Goal: Transaction & Acquisition: Purchase product/service

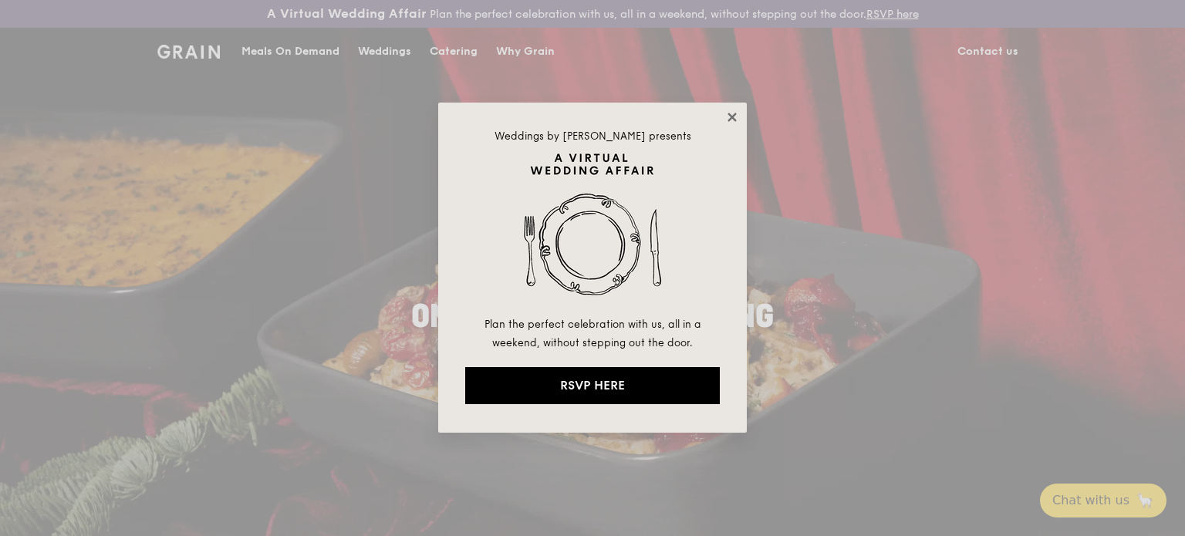
click at [738, 118] on icon at bounding box center [732, 117] width 14 height 14
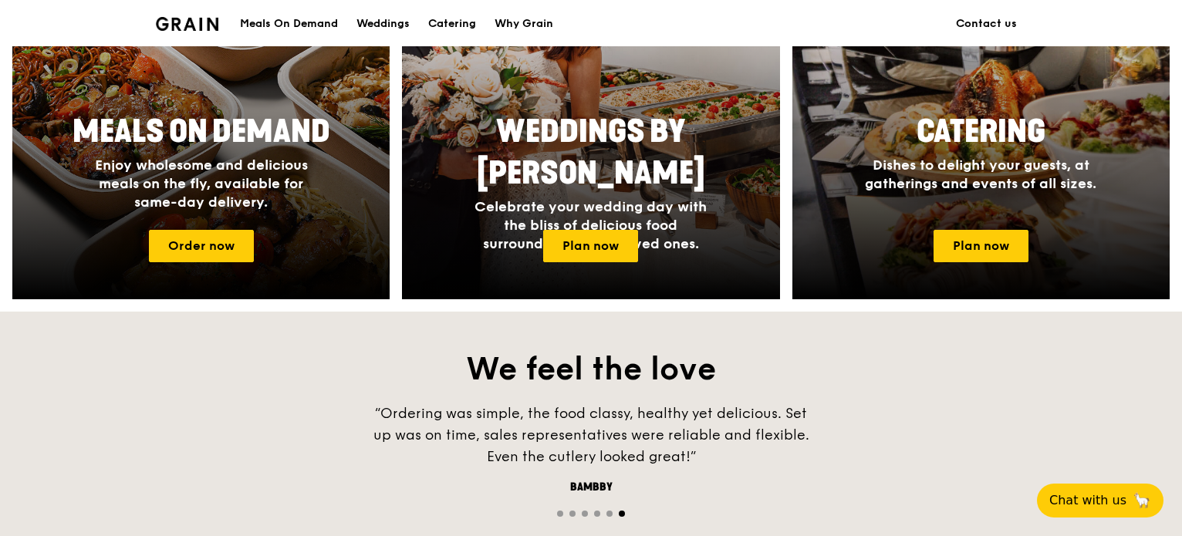
scroll to position [771, 0]
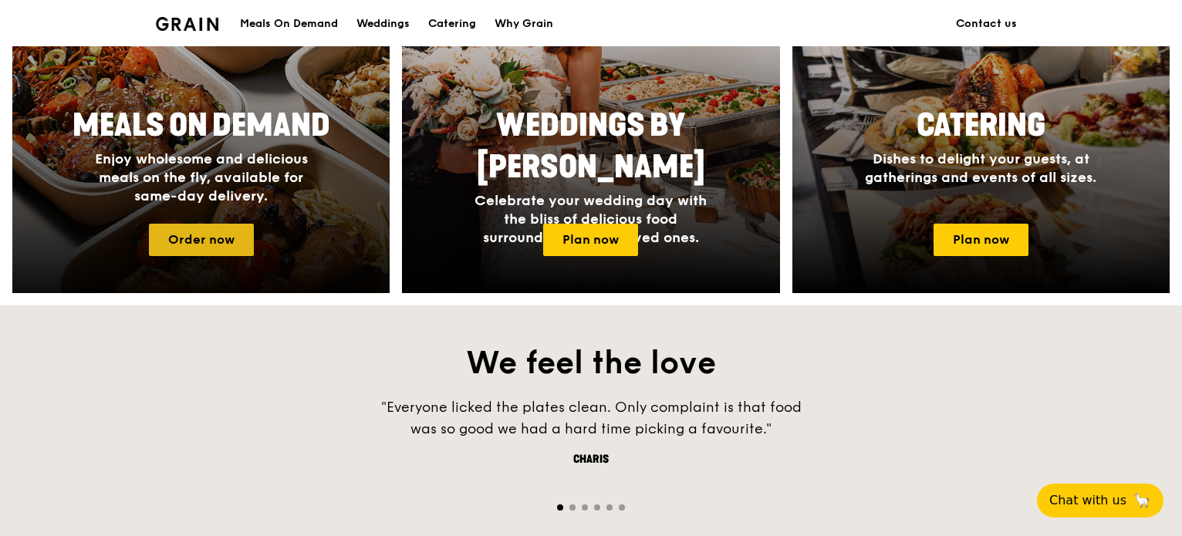
click at [241, 239] on link "Order now" at bounding box center [201, 240] width 105 height 32
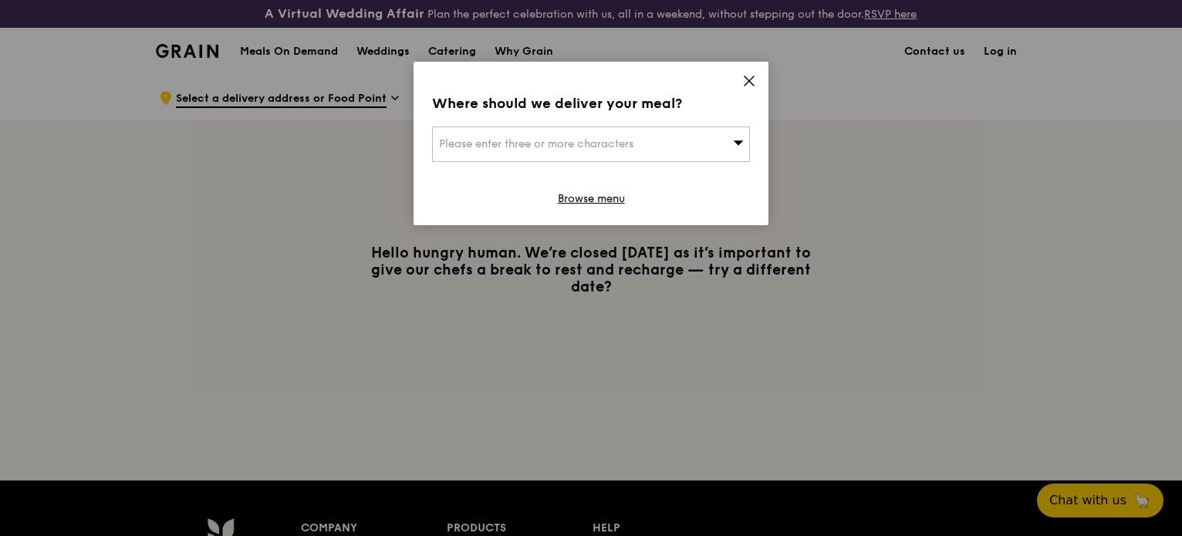
click at [721, 150] on div "Please enter three or more characters" at bounding box center [591, 144] width 318 height 35
click at [467, 147] on input "search" at bounding box center [591, 144] width 316 height 34
click at [467, 145] on input "search" at bounding box center [591, 144] width 316 height 34
paste input "756986"
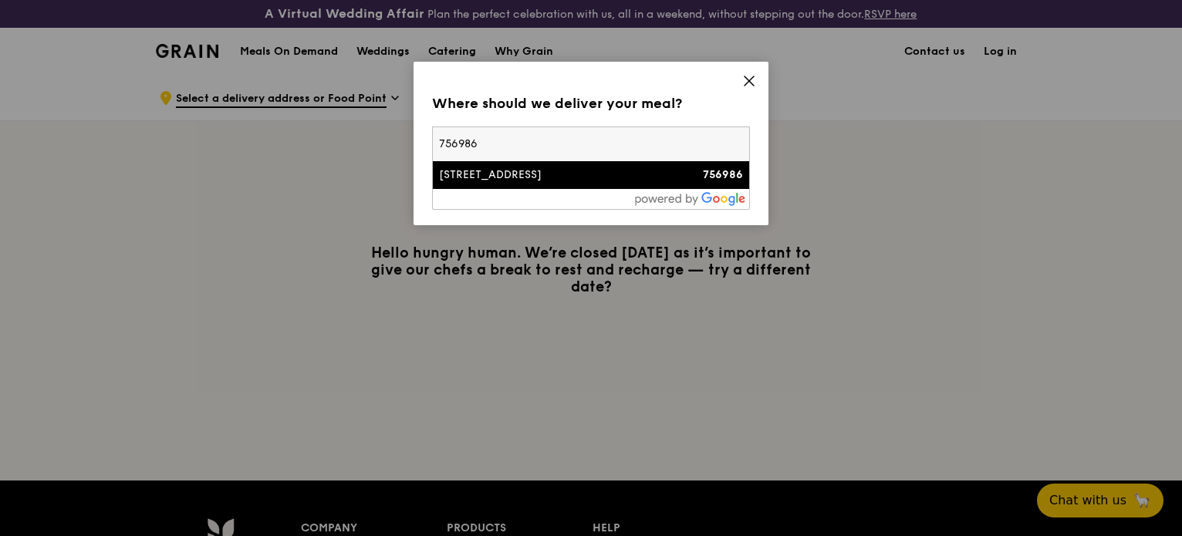
type input "756986"
click at [613, 182] on div "[STREET_ADDRESS]" at bounding box center [553, 174] width 228 height 15
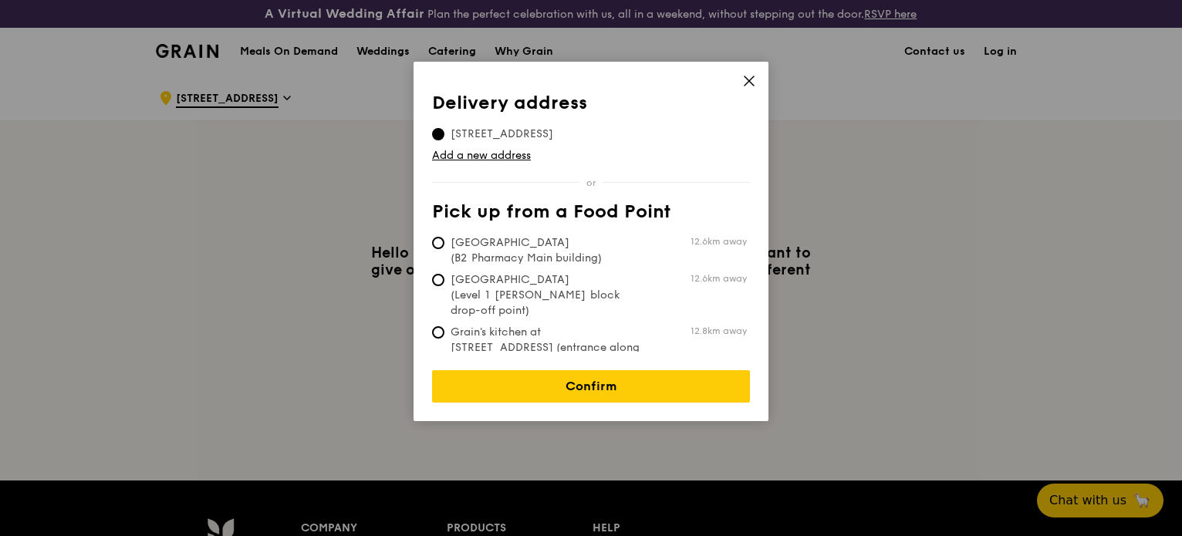
scroll to position [77, 0]
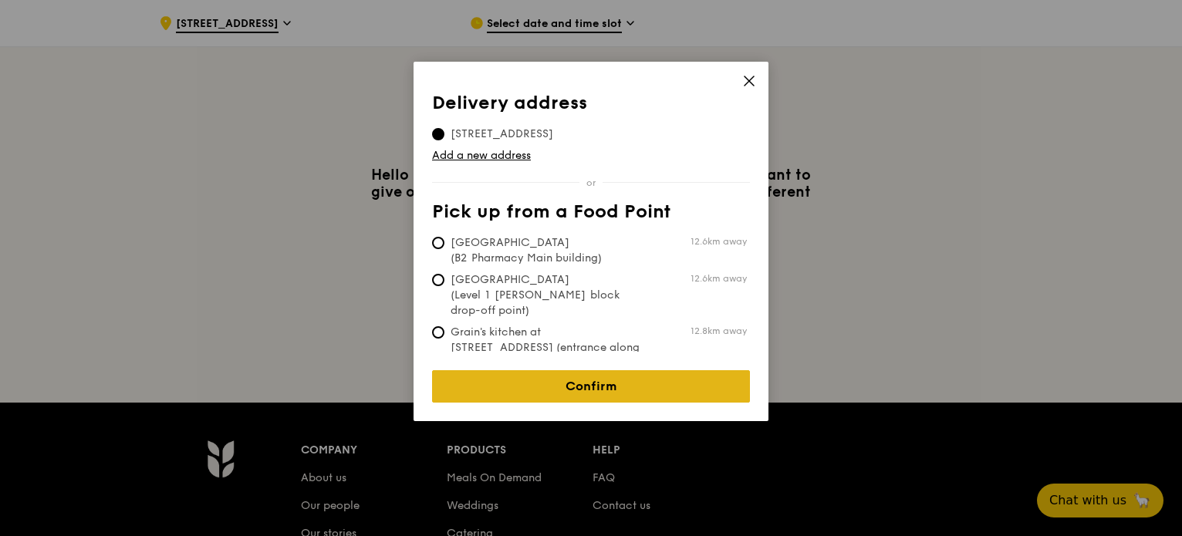
click at [589, 370] on link "Confirm" at bounding box center [591, 386] width 318 height 32
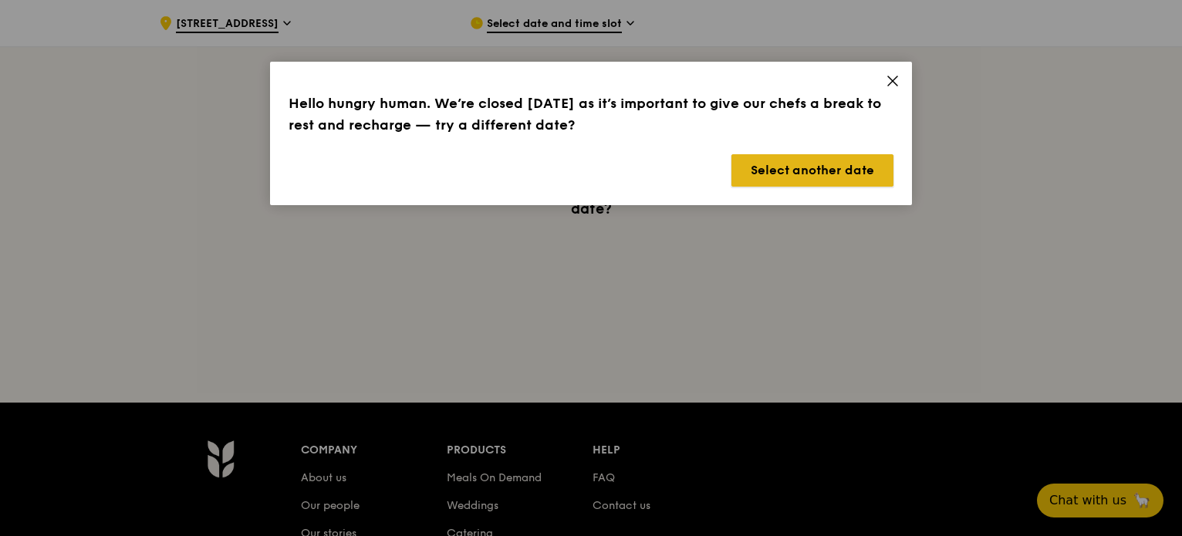
click at [800, 172] on button "Select another date" at bounding box center [812, 170] width 162 height 32
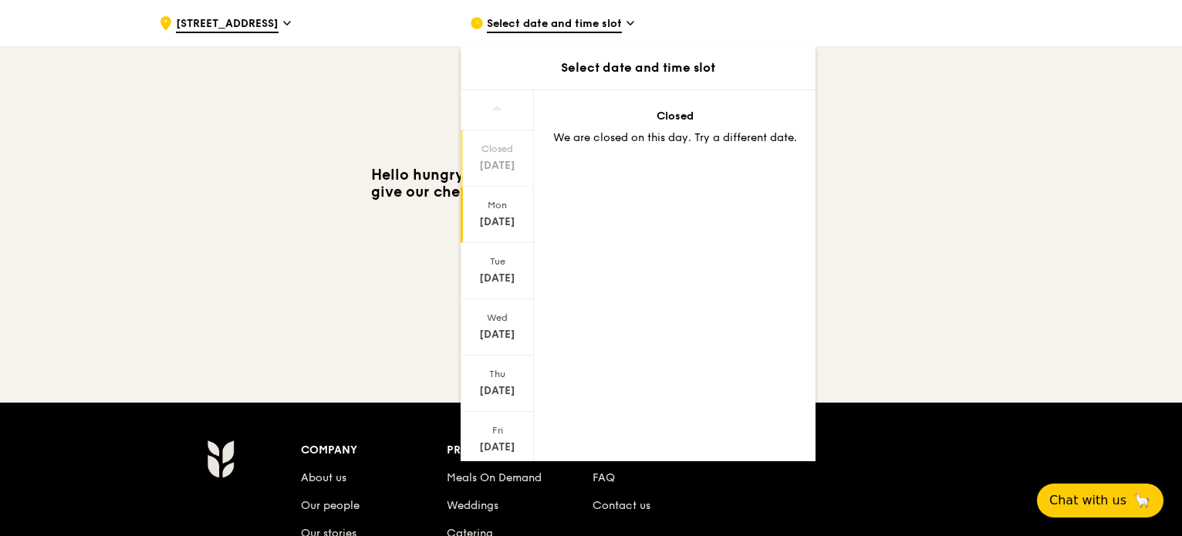
click at [501, 214] on div "[DATE]" at bounding box center [497, 221] width 69 height 15
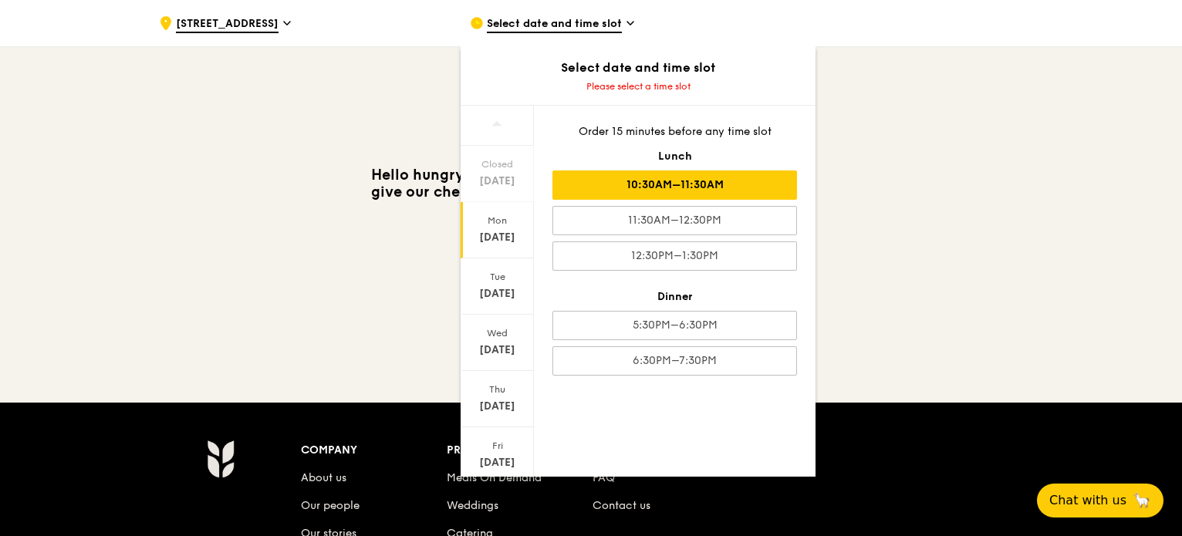
click at [723, 175] on div "10:30AM–11:30AM" at bounding box center [674, 184] width 245 height 29
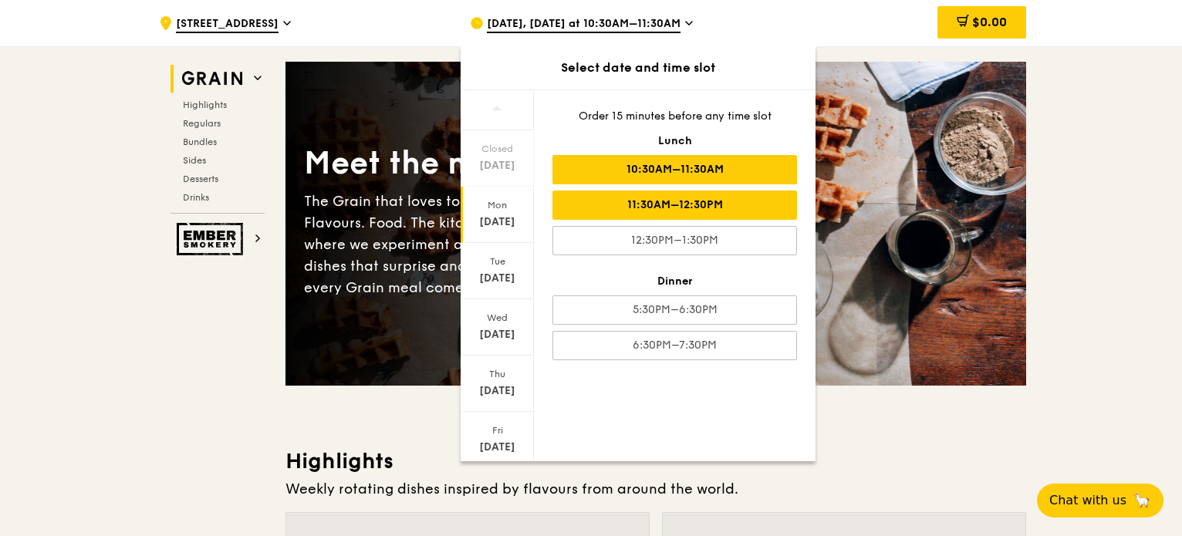
click at [719, 191] on div "11:30AM–12:30PM" at bounding box center [674, 205] width 245 height 29
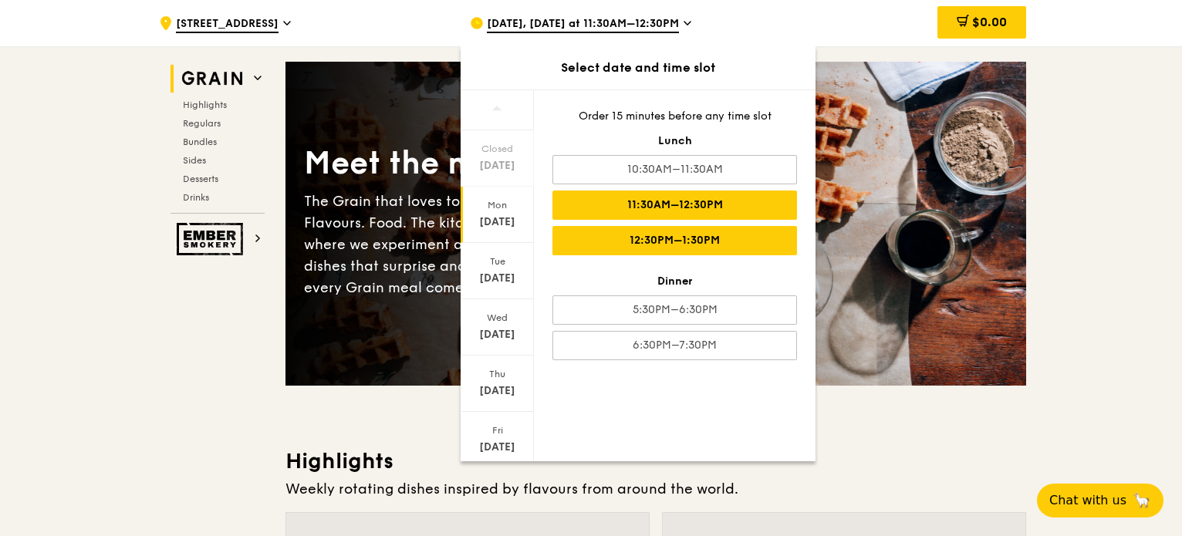
click at [665, 249] on div "12:30PM–1:30PM" at bounding box center [674, 240] width 245 height 29
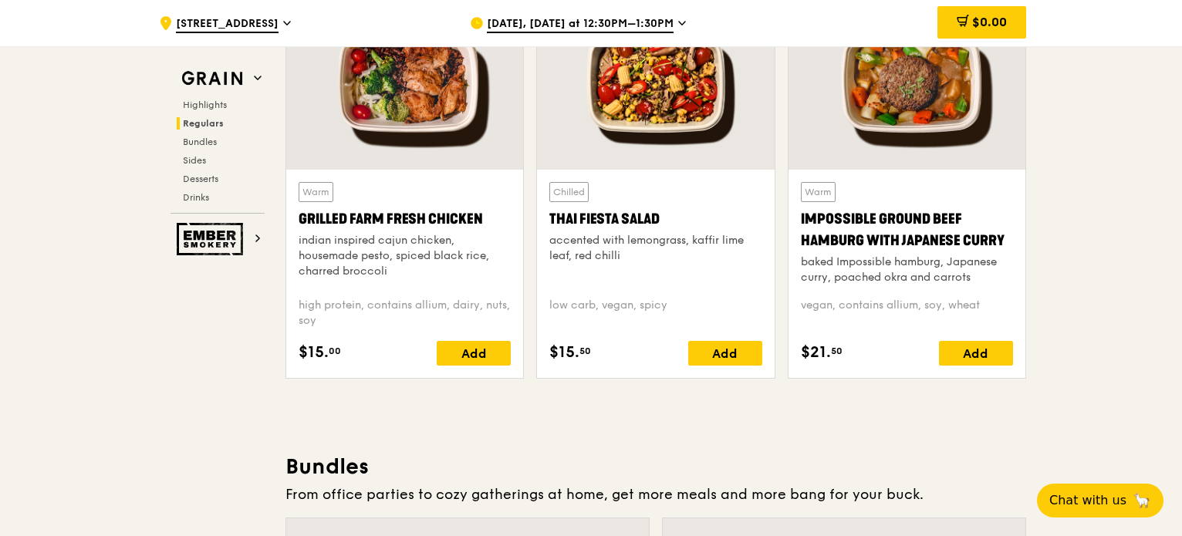
scroll to position [1710, 0]
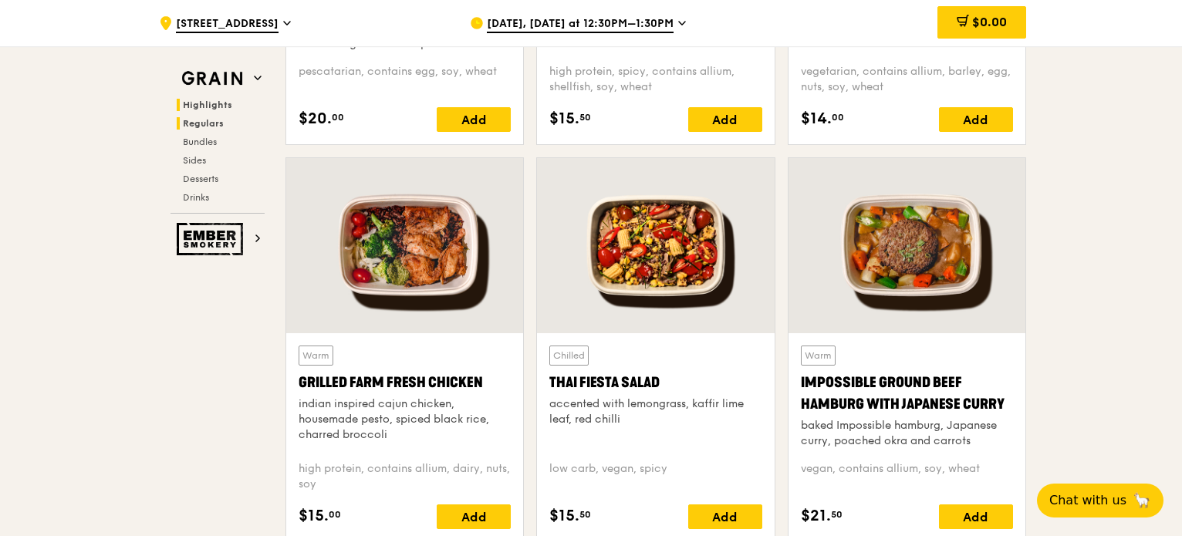
click at [201, 100] on span "Highlights" at bounding box center [207, 105] width 49 height 11
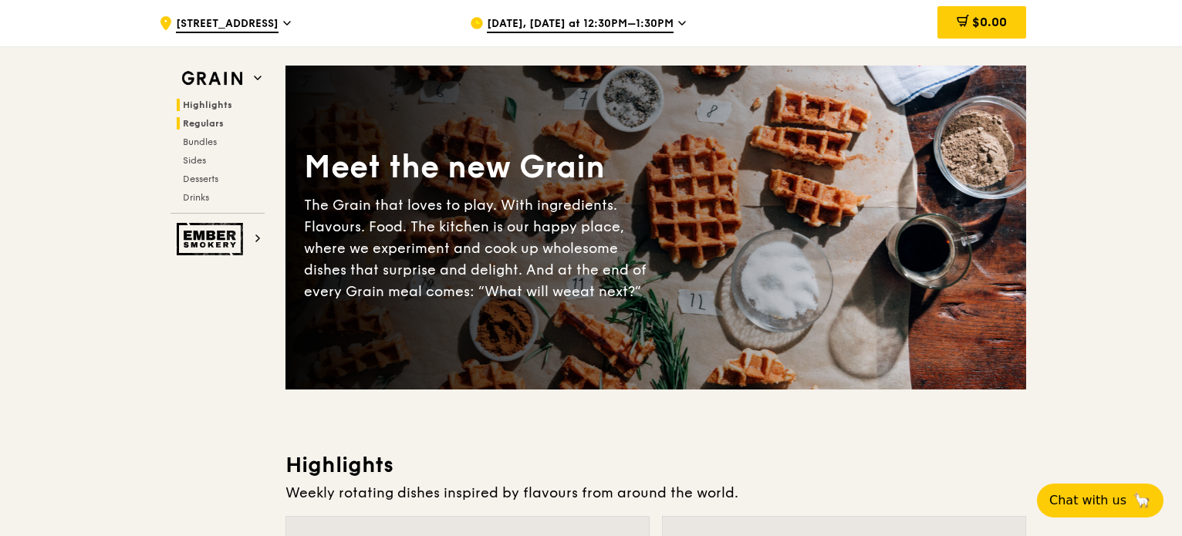
scroll to position [77, 0]
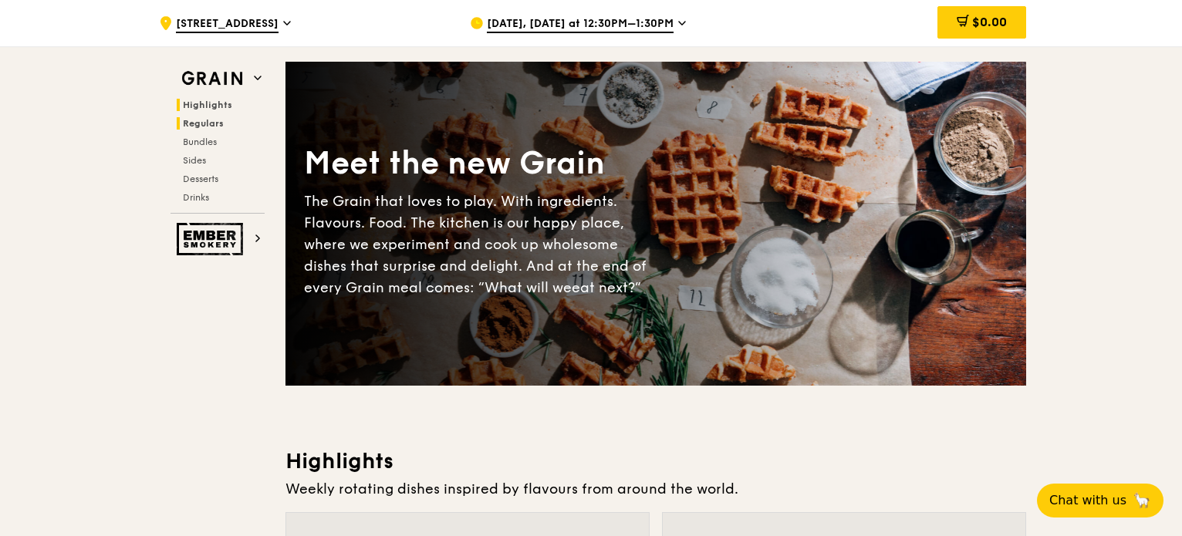
click at [210, 123] on span "Regulars" at bounding box center [203, 123] width 41 height 11
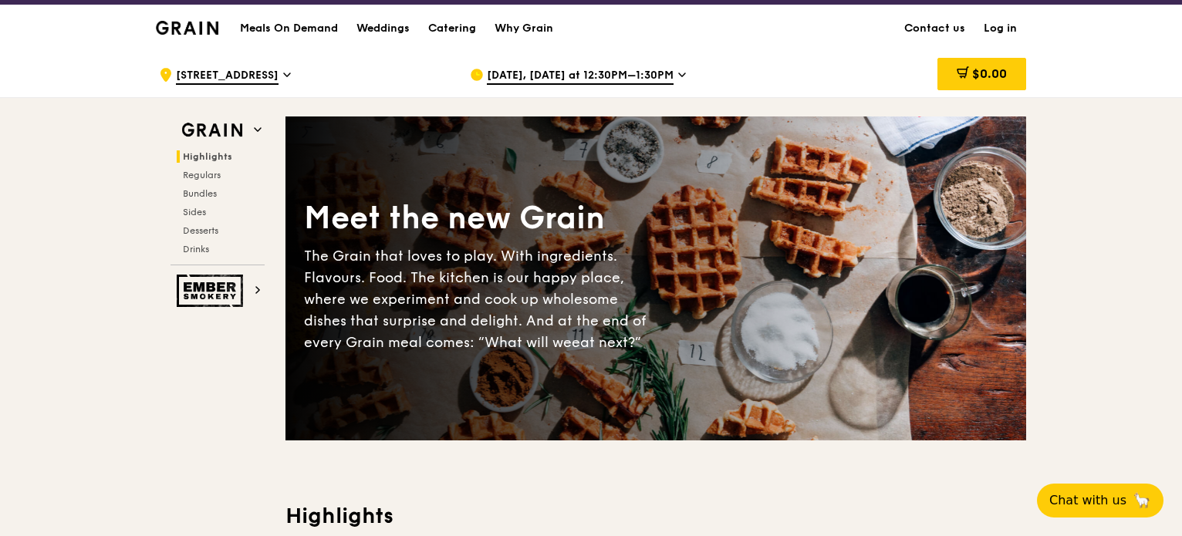
scroll to position [0, 0]
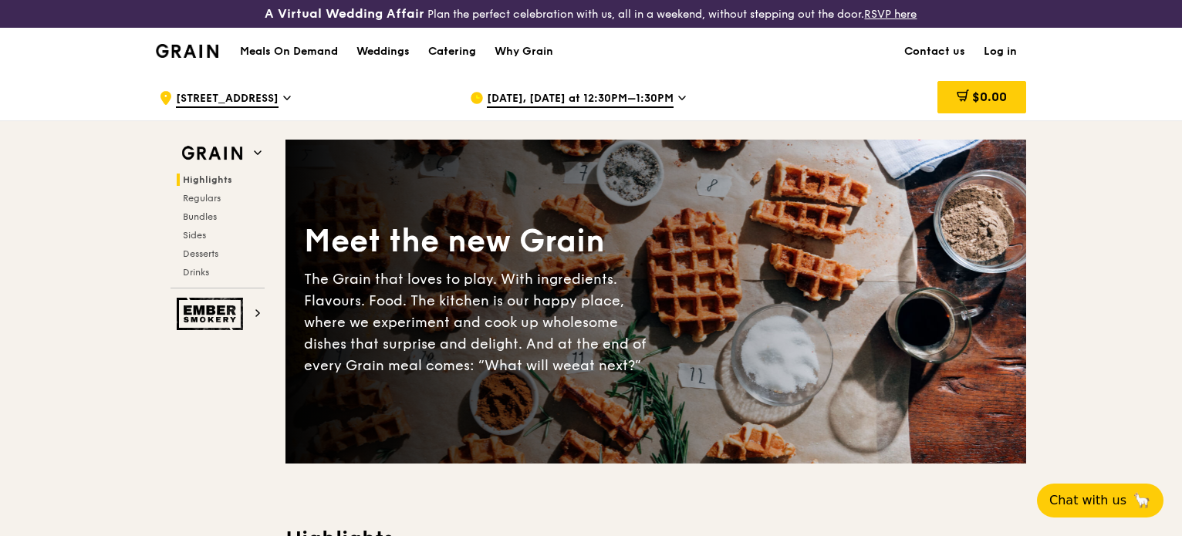
click at [299, 51] on h1 "Meals On Demand" at bounding box center [289, 51] width 98 height 15
click at [199, 197] on span "Regulars" at bounding box center [203, 198] width 41 height 11
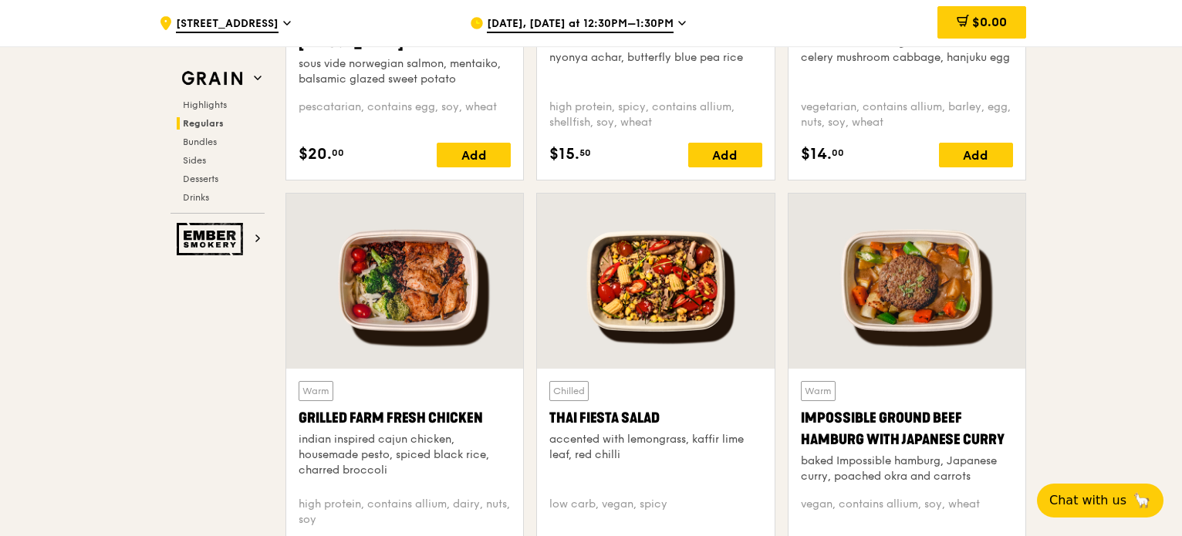
scroll to position [1752, 0]
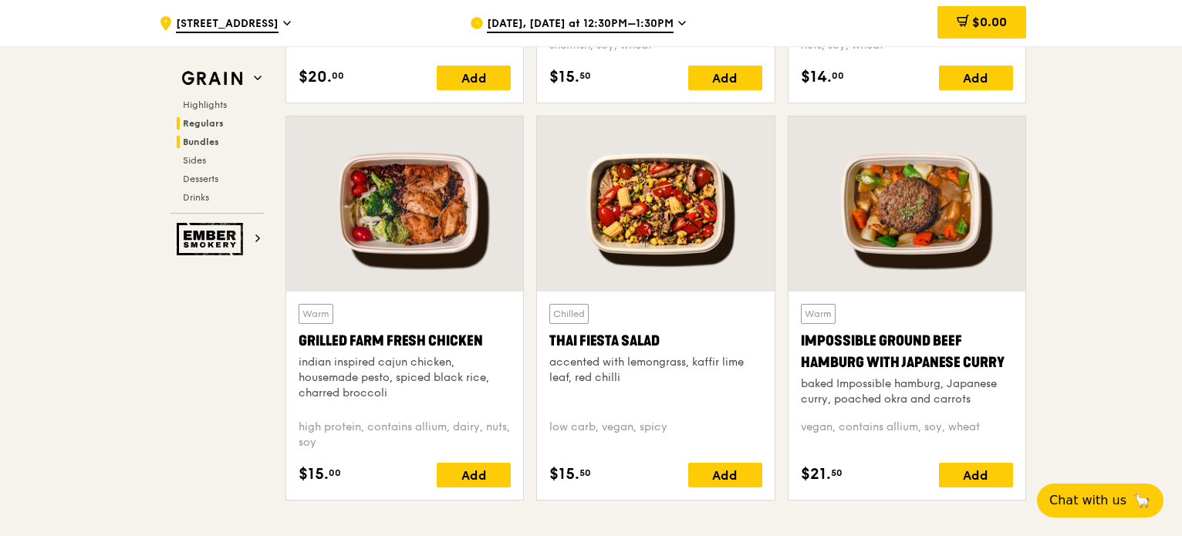
click at [214, 143] on span "Bundles" at bounding box center [201, 142] width 36 height 11
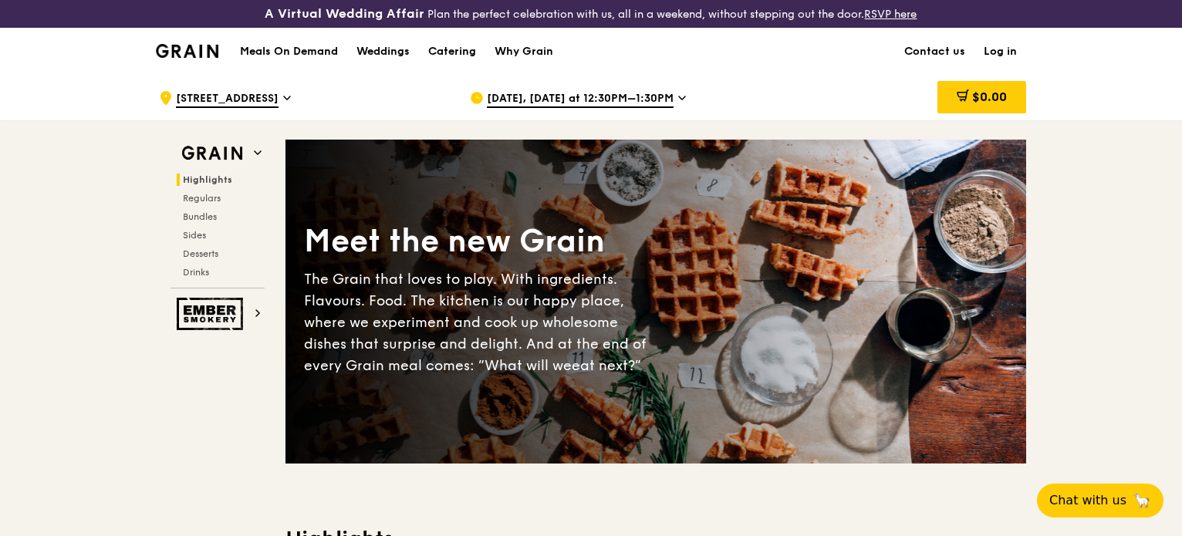
scroll to position [0, 0]
click at [327, 48] on h1 "Meals On Demand" at bounding box center [289, 51] width 98 height 15
click at [386, 44] on div "Weddings" at bounding box center [382, 52] width 53 height 46
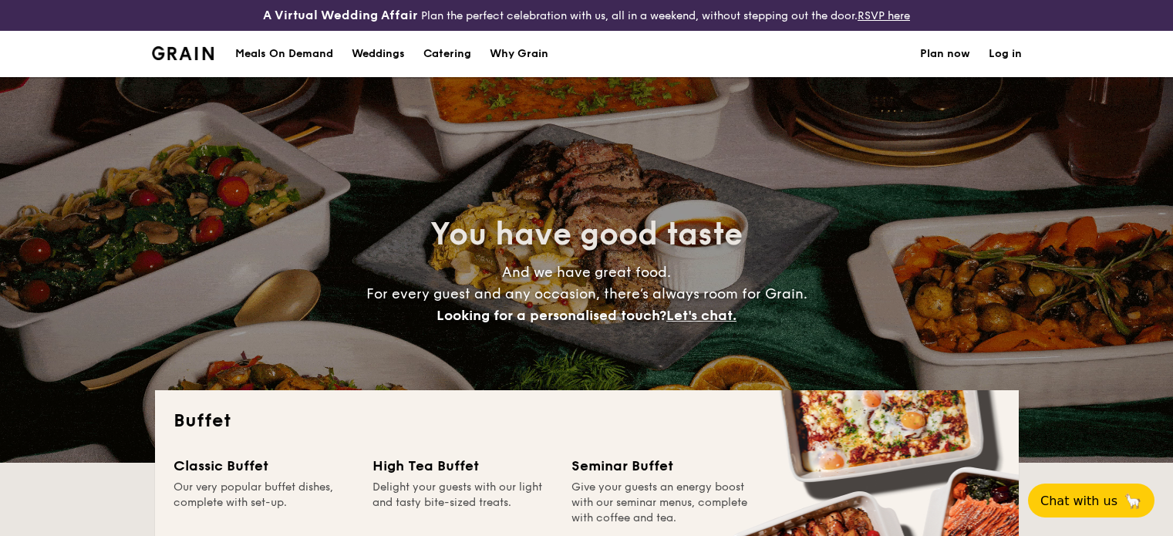
select select
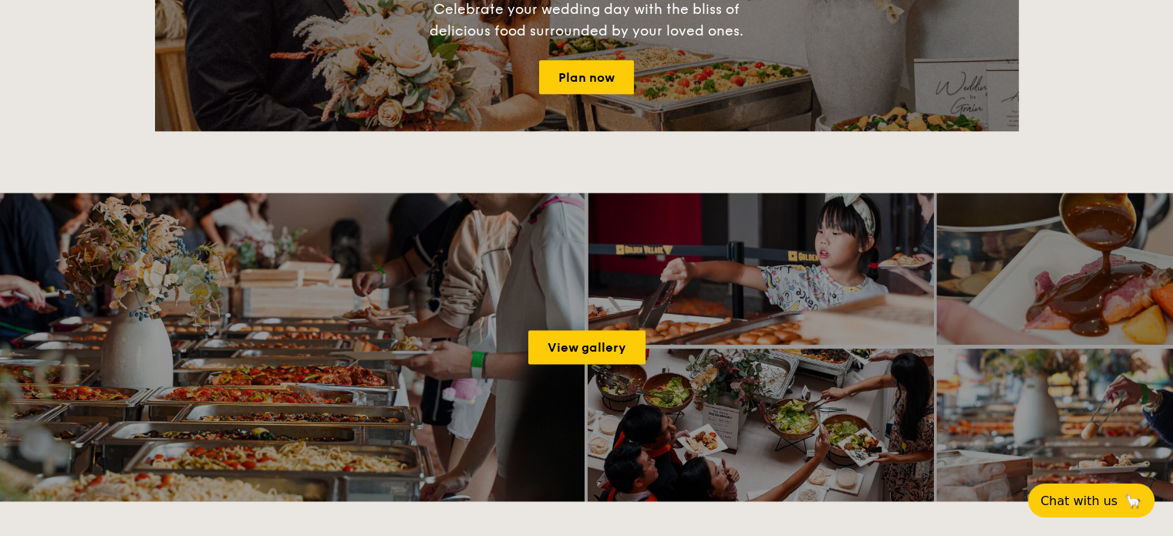
scroll to position [2160, 0]
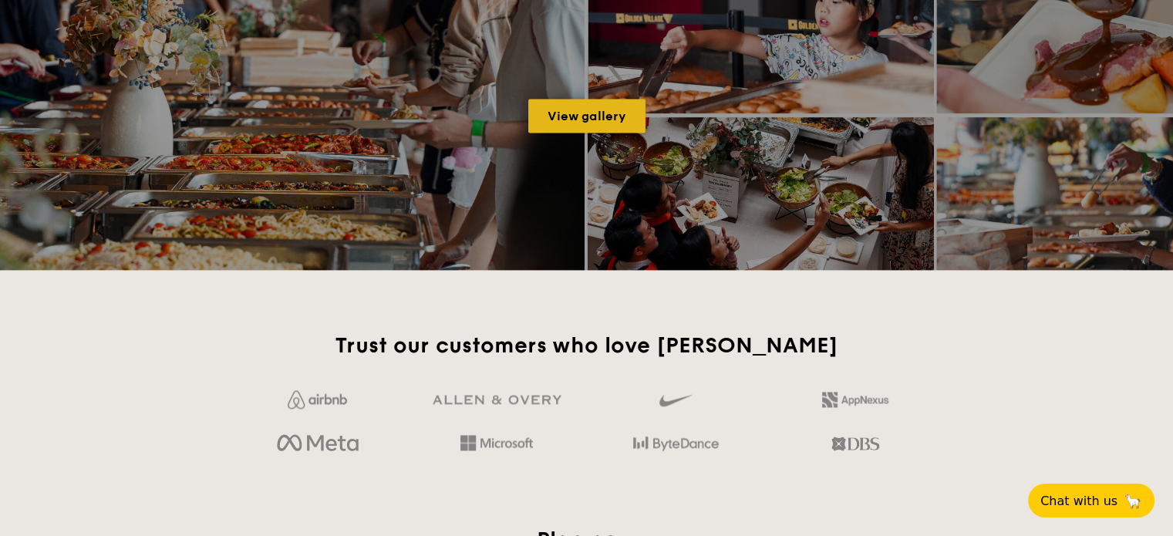
click at [571, 114] on link "View gallery" at bounding box center [586, 116] width 117 height 34
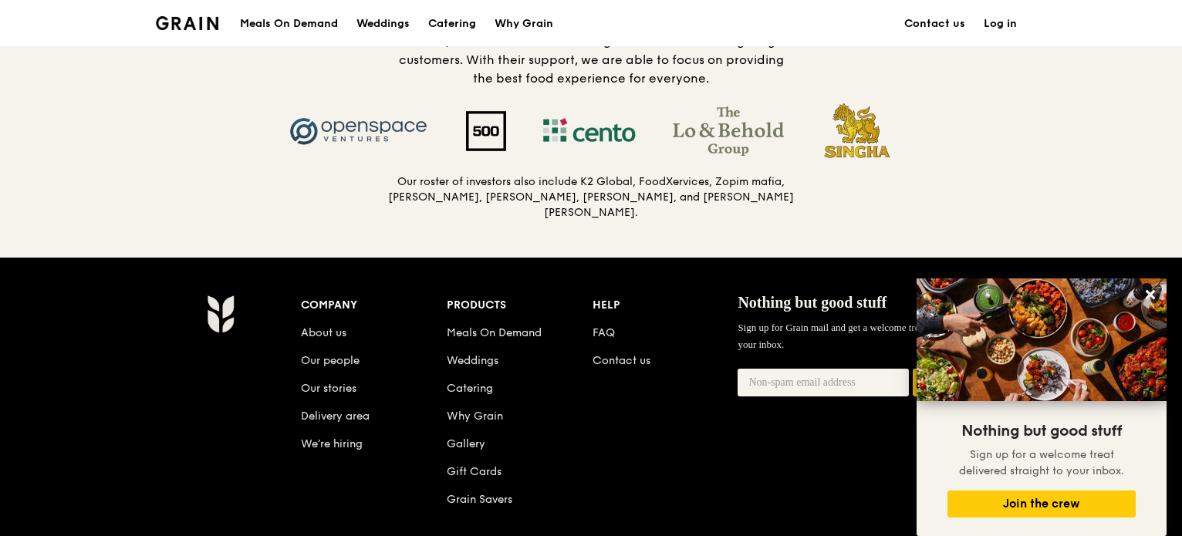
scroll to position [1620, 0]
click at [495, 497] on link "Grain Savers" at bounding box center [480, 498] width 66 height 13
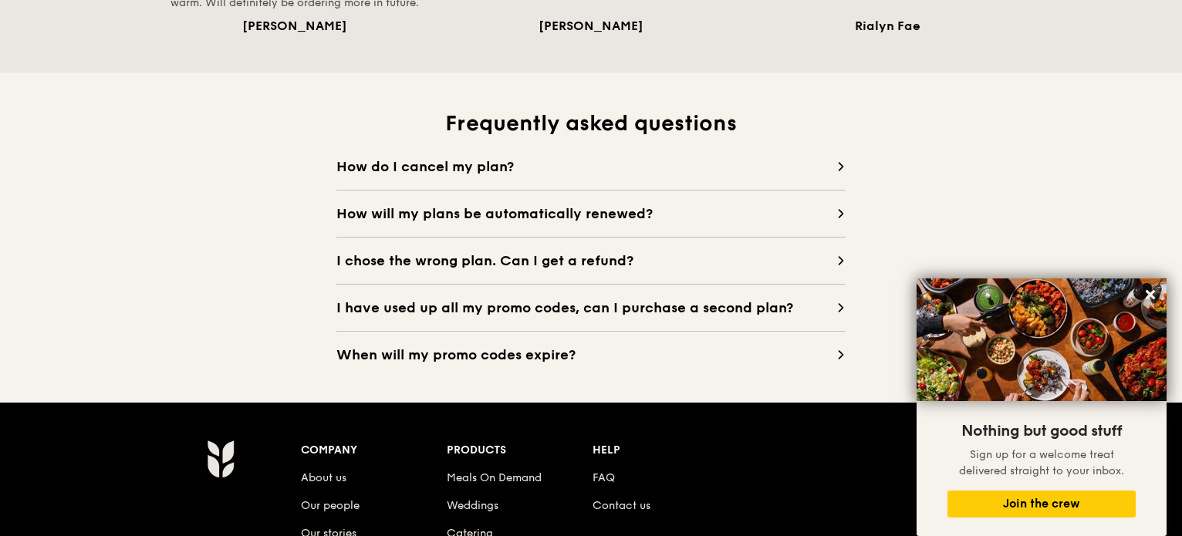
scroll to position [1543, 0]
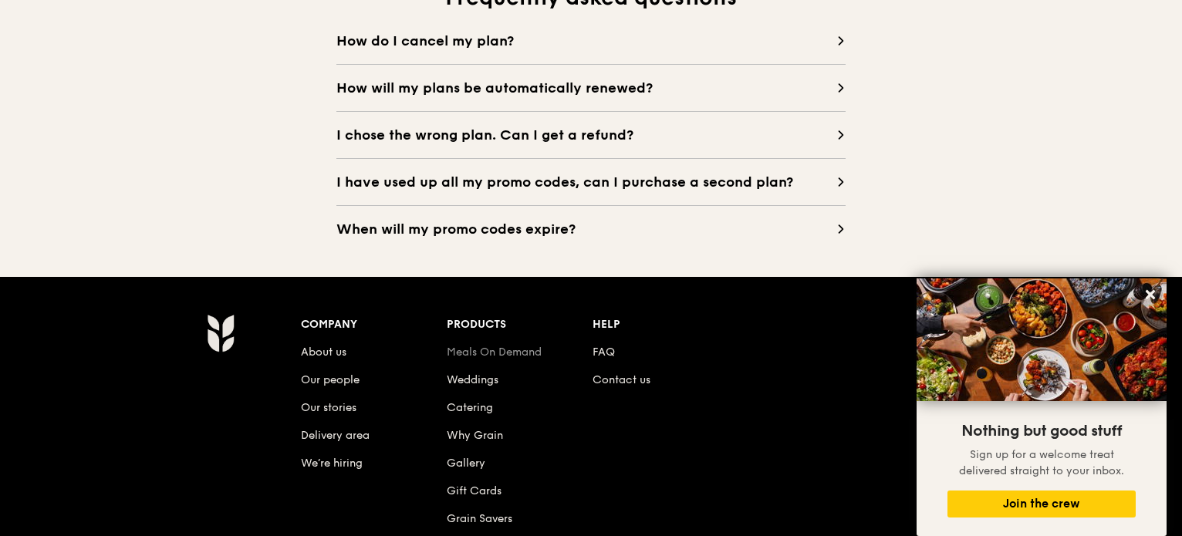
click at [463, 354] on link "Meals On Demand" at bounding box center [494, 352] width 95 height 13
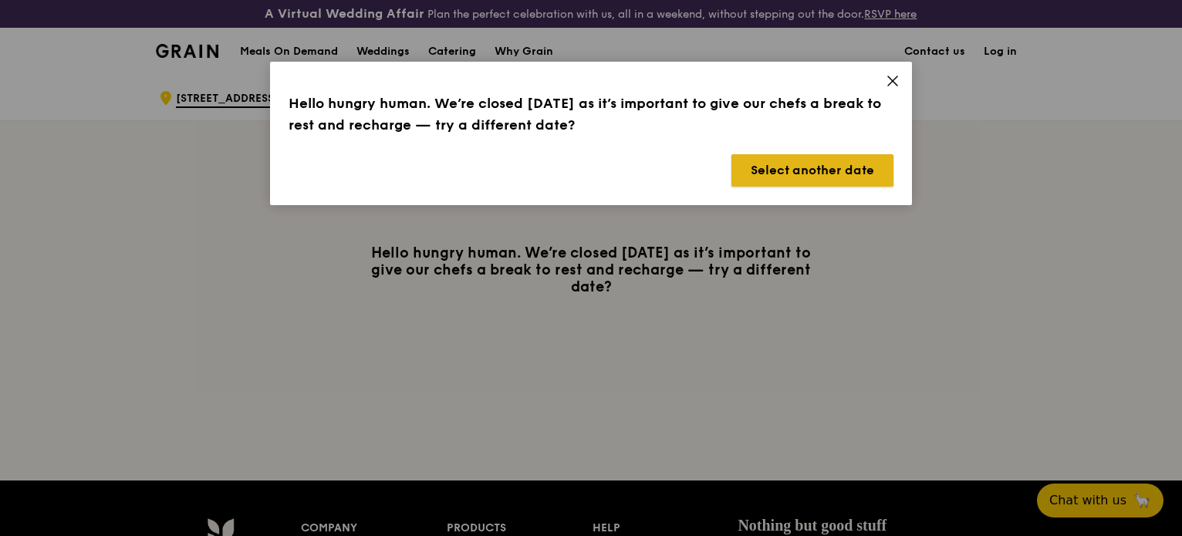
click at [815, 157] on button "Select another date" at bounding box center [812, 170] width 162 height 32
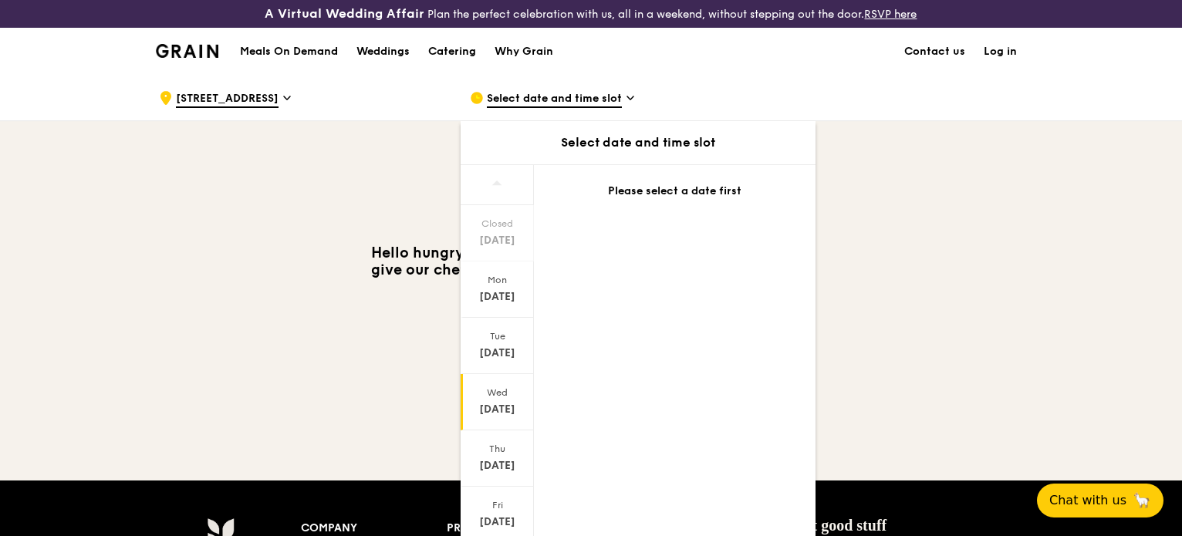
click at [488, 376] on div "[DATE]" at bounding box center [497, 402] width 73 height 56
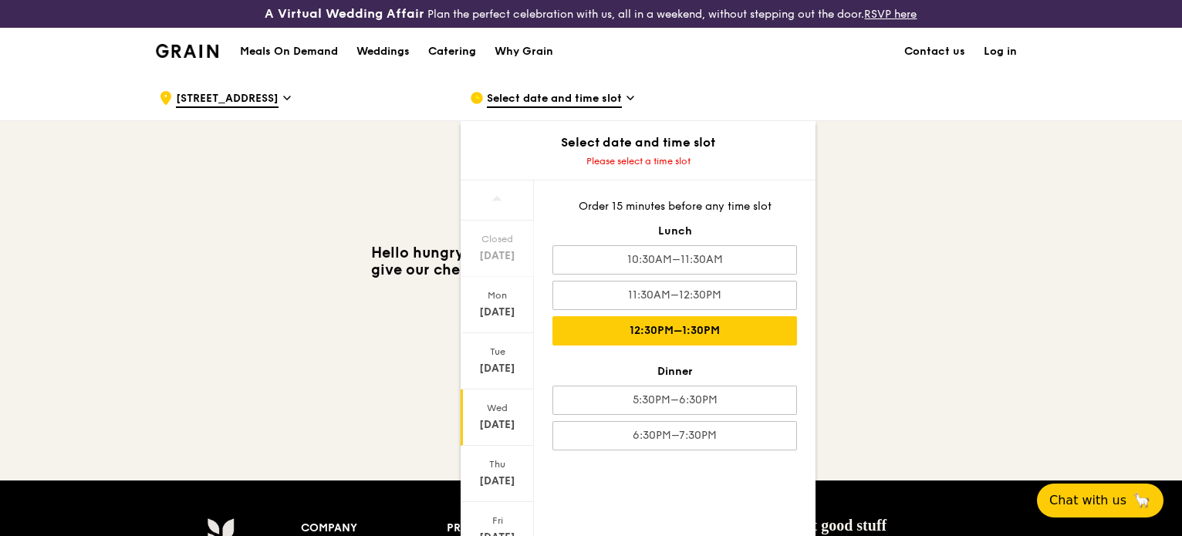
click at [700, 324] on div "12:30PM–1:30PM" at bounding box center [674, 330] width 245 height 29
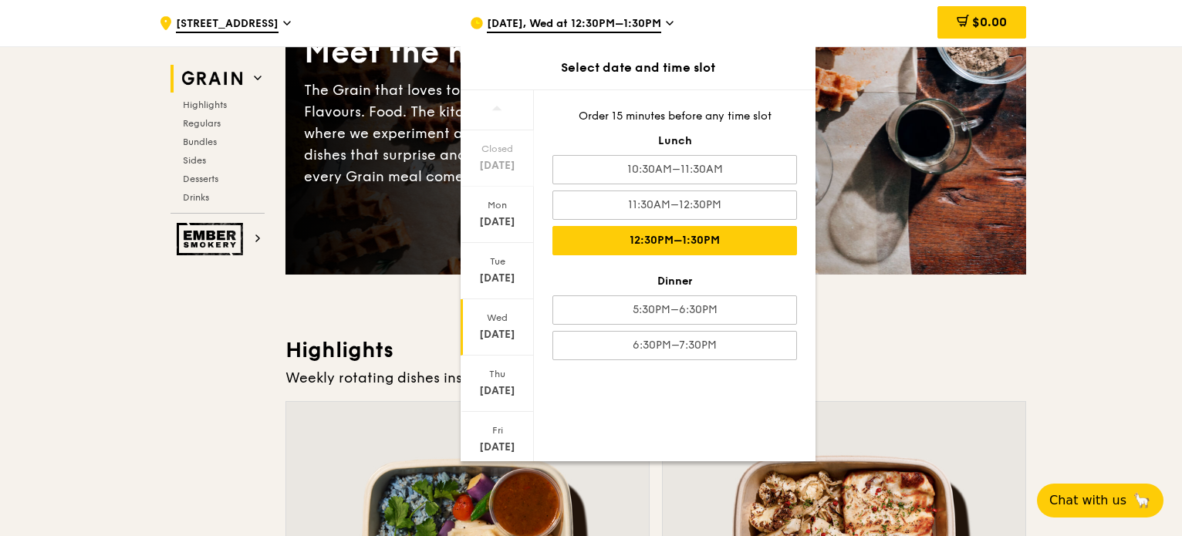
scroll to position [386, 0]
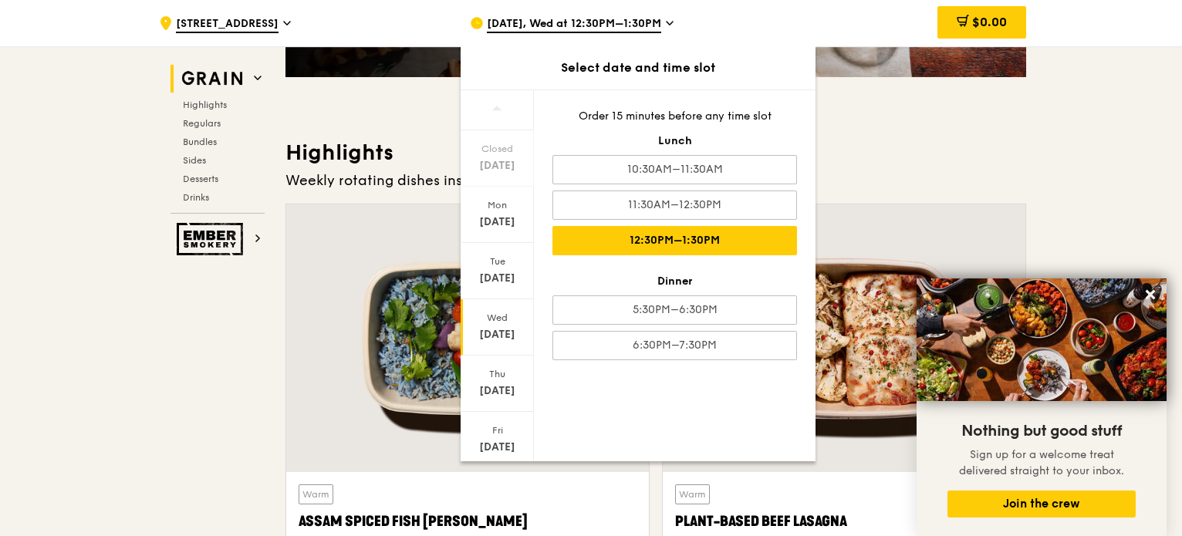
click at [894, 144] on h3 "Highlights" at bounding box center [655, 153] width 741 height 28
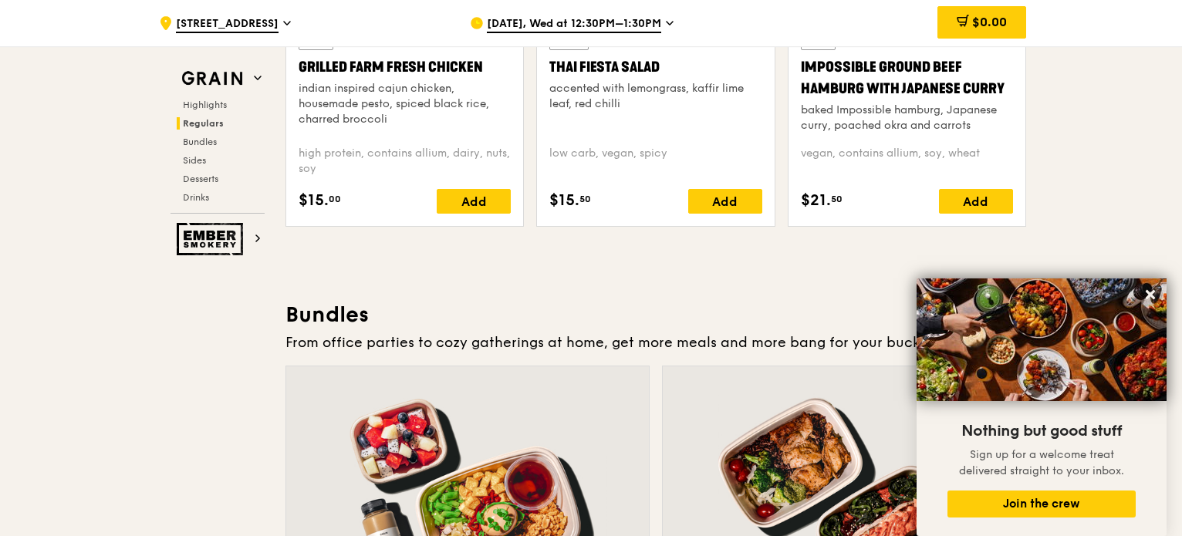
scroll to position [2314, 0]
